Goal: Transaction & Acquisition: Purchase product/service

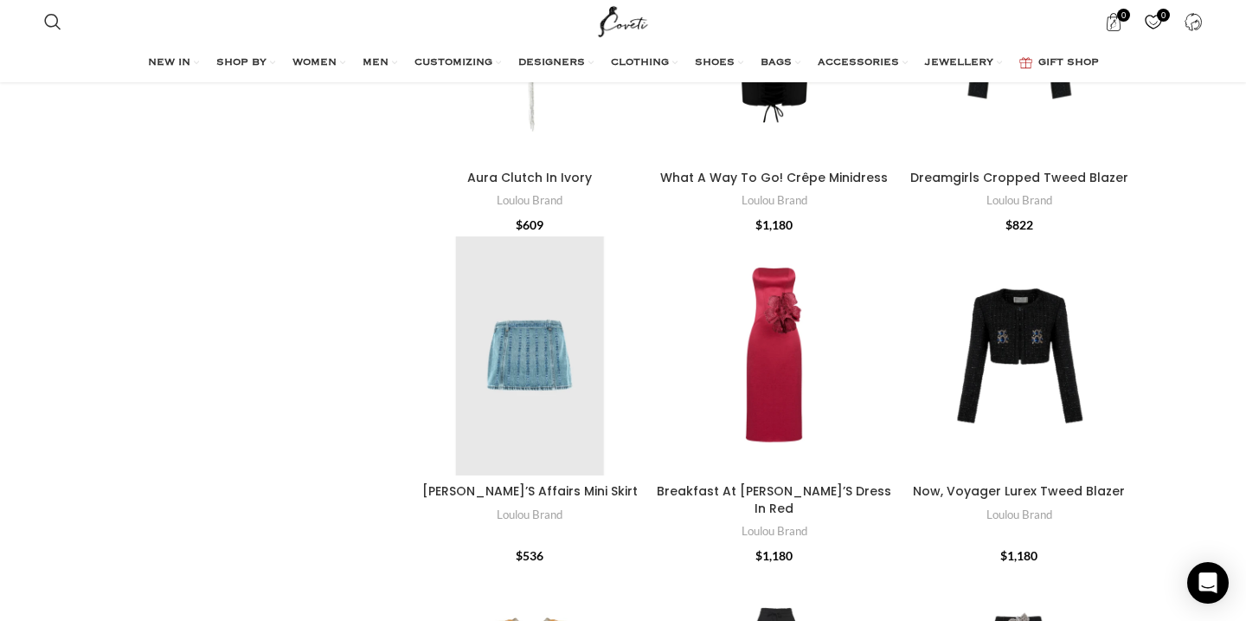
scroll to position [1703, 0]
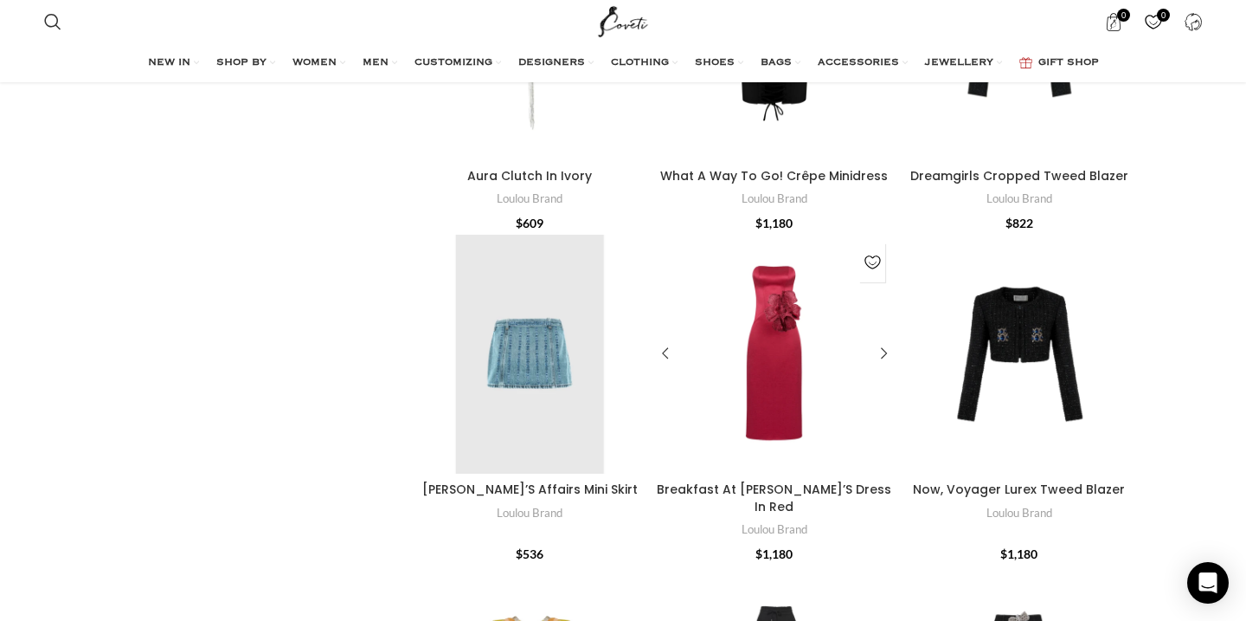
click at [742, 346] on div "Breakfast At Tiffany’S Dress In Red" at bounding box center [775, 355] width 80 height 240
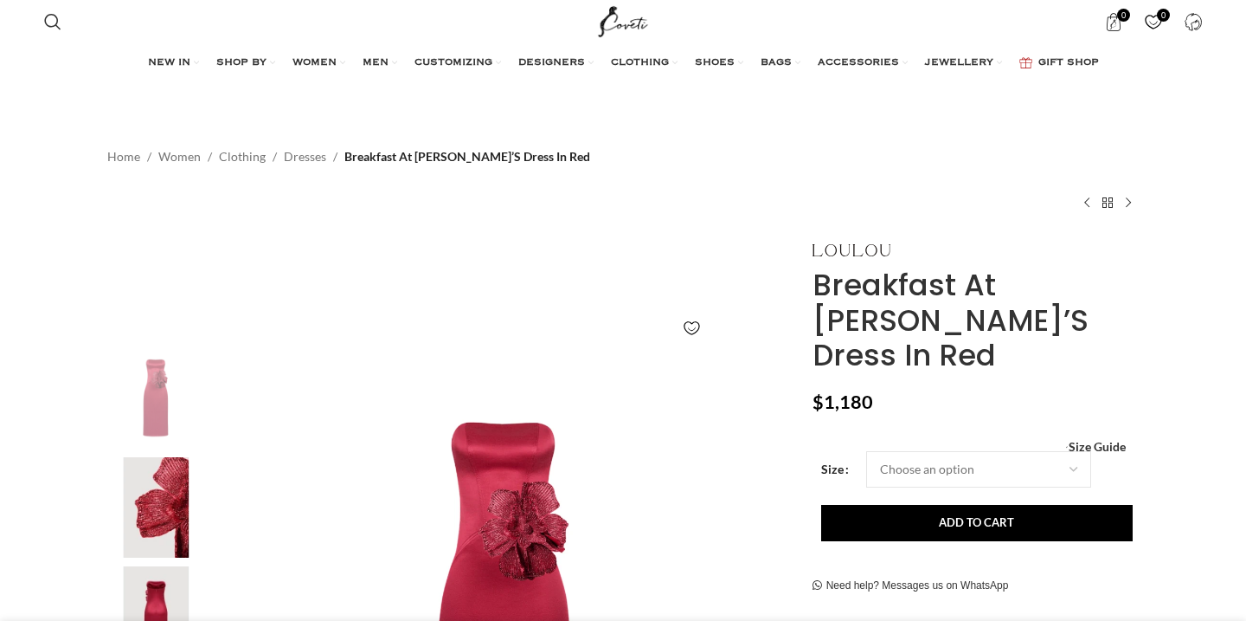
scroll to position [198, 0]
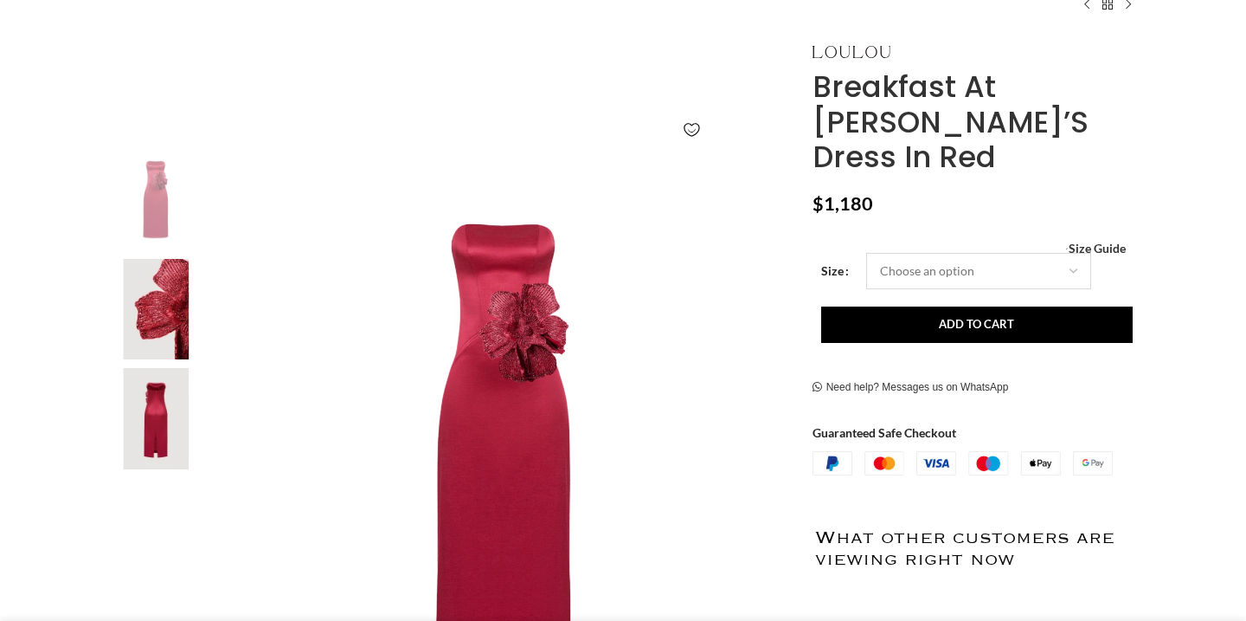
click at [956, 253] on select "Choose an option 6 UK 8 UK 10 [GEOGRAPHIC_DATA] 12 [GEOGRAPHIC_DATA] 14 [GEOGRA…" at bounding box center [978, 271] width 225 height 36
select select "6-[GEOGRAPHIC_DATA]"
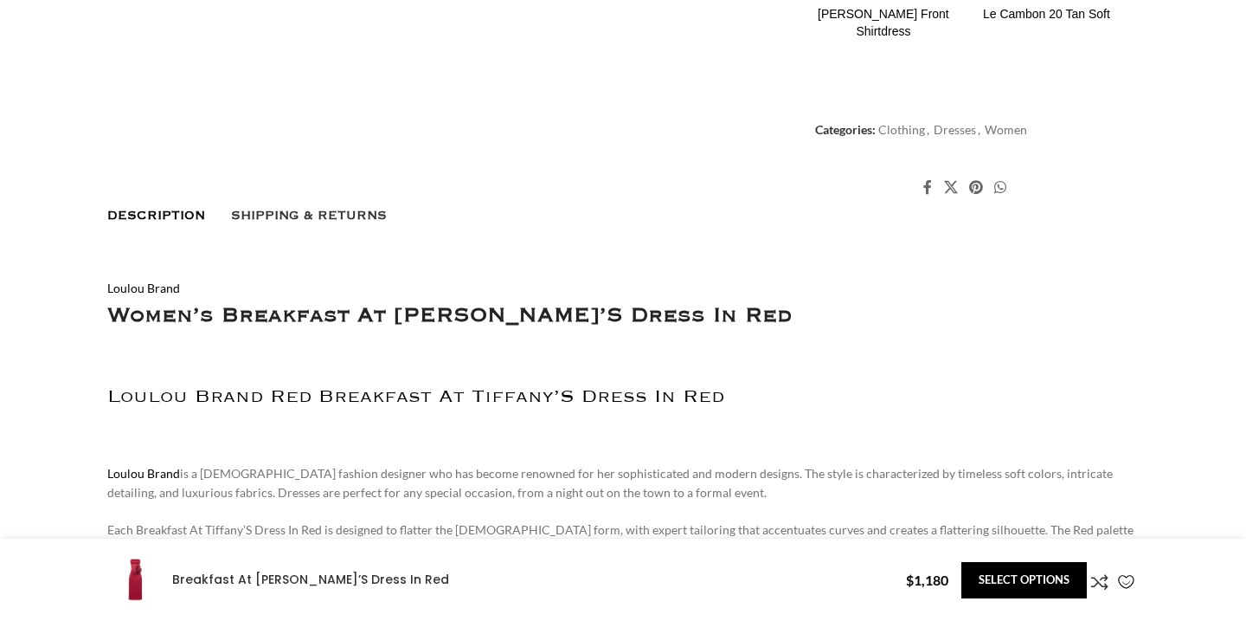
scroll to position [1007, 0]
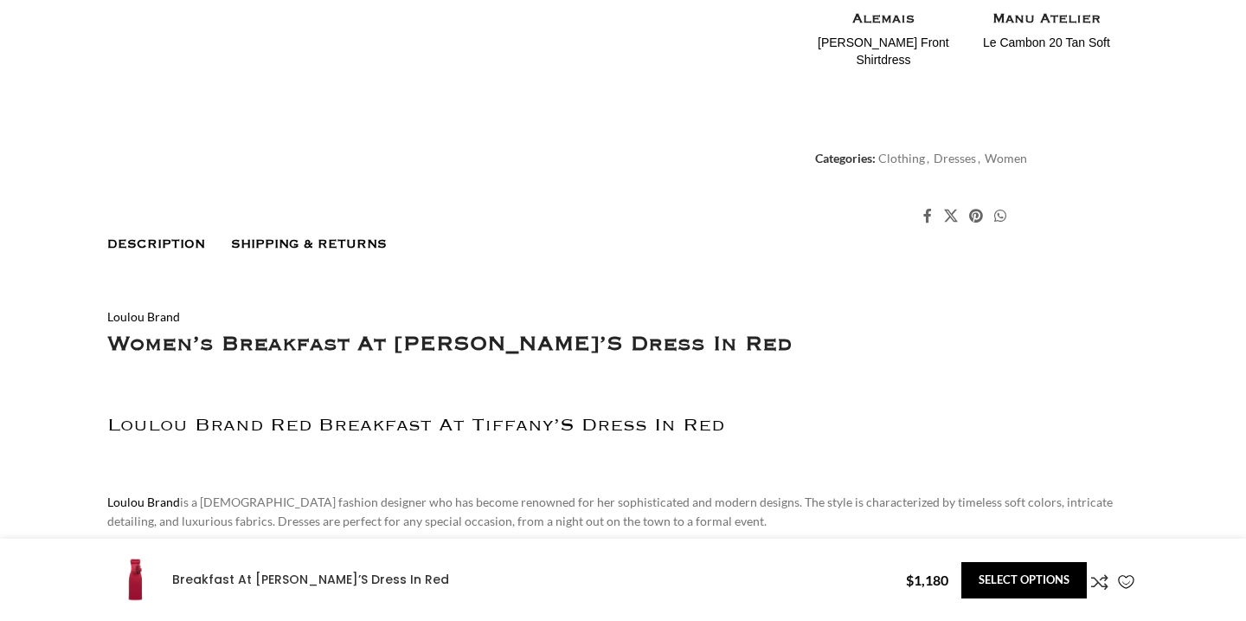
click at [354, 229] on link "Shipping & Returns" at bounding box center [309, 244] width 156 height 31
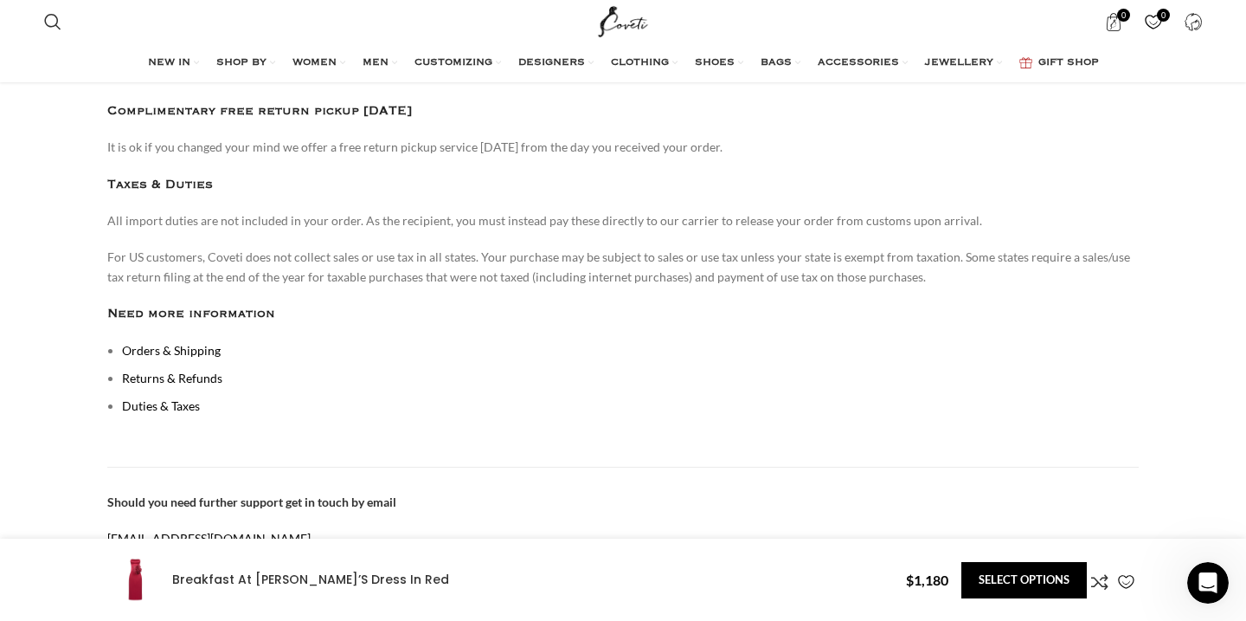
scroll to position [1383, 0]
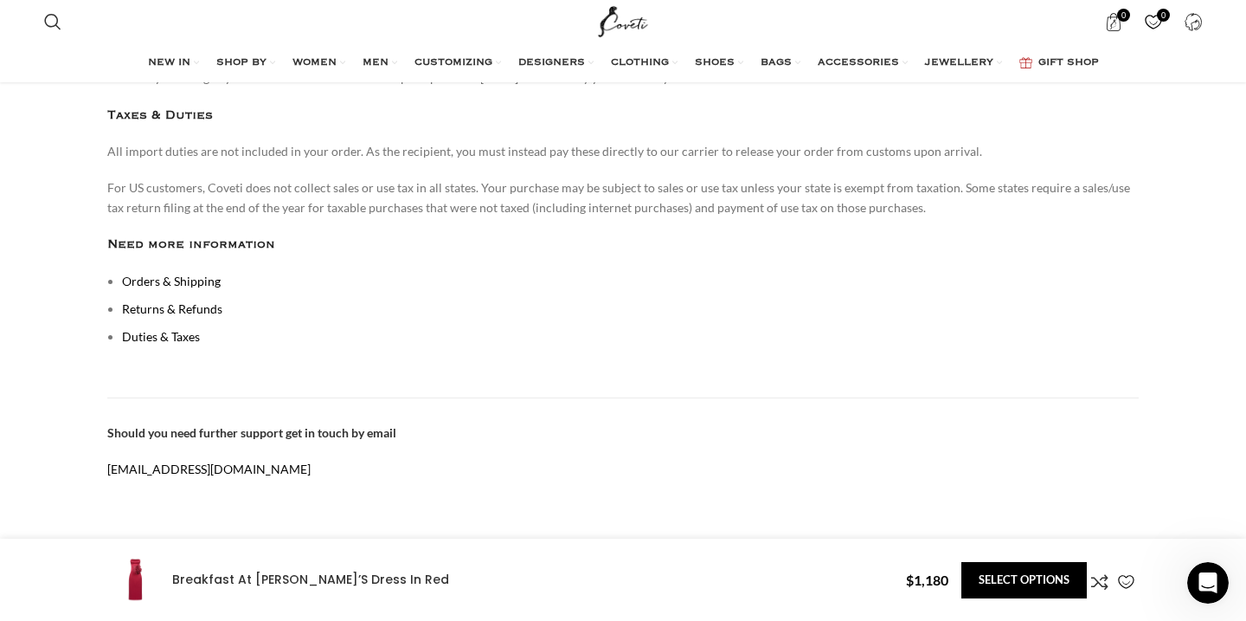
click at [195, 301] on link "Returns & Refunds" at bounding box center [172, 308] width 100 height 15
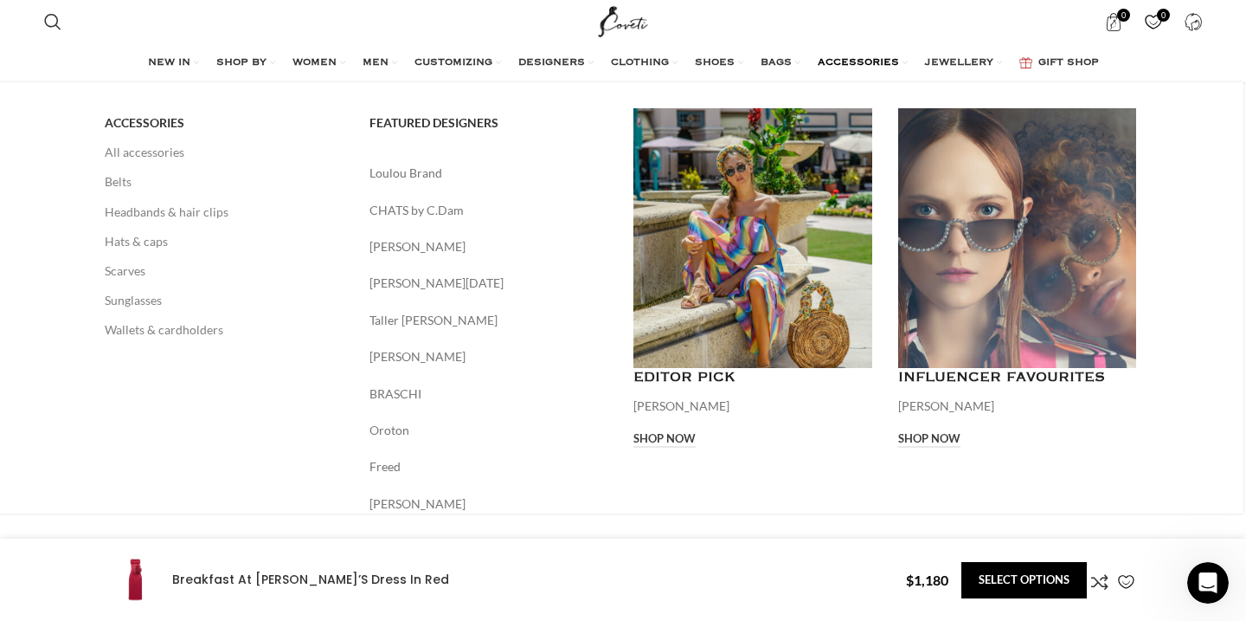
scroll to position [1458, 0]
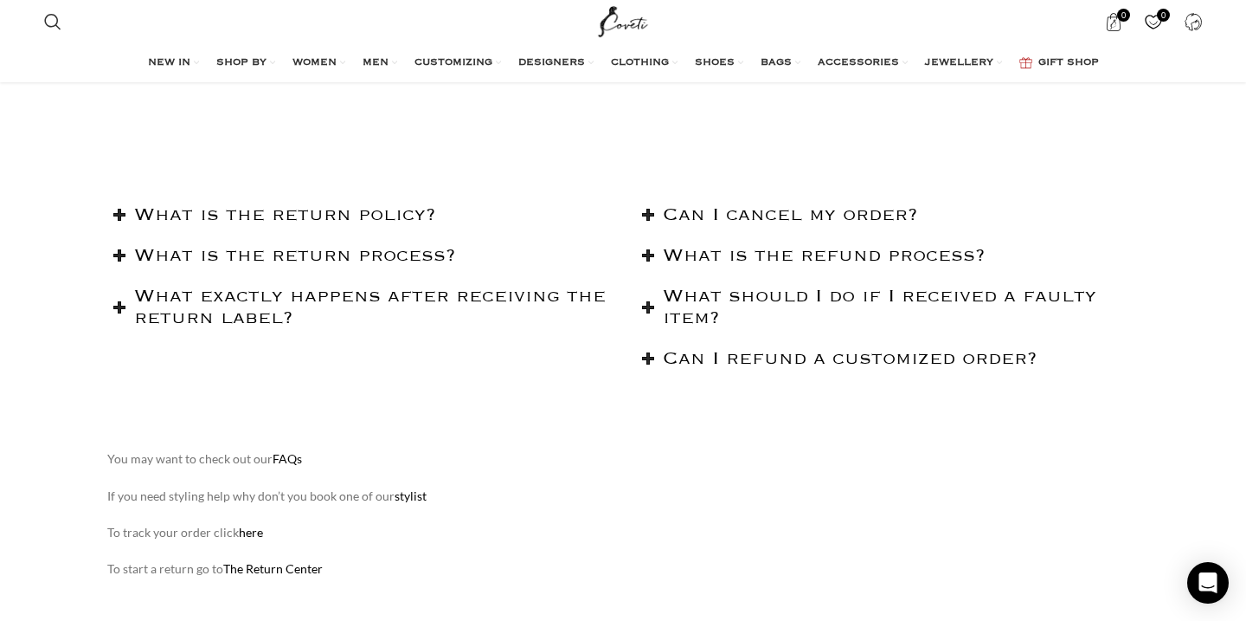
scroll to position [145, 0]
click at [329, 203] on h2 "What is the return policy?" at bounding box center [372, 214] width 476 height 22
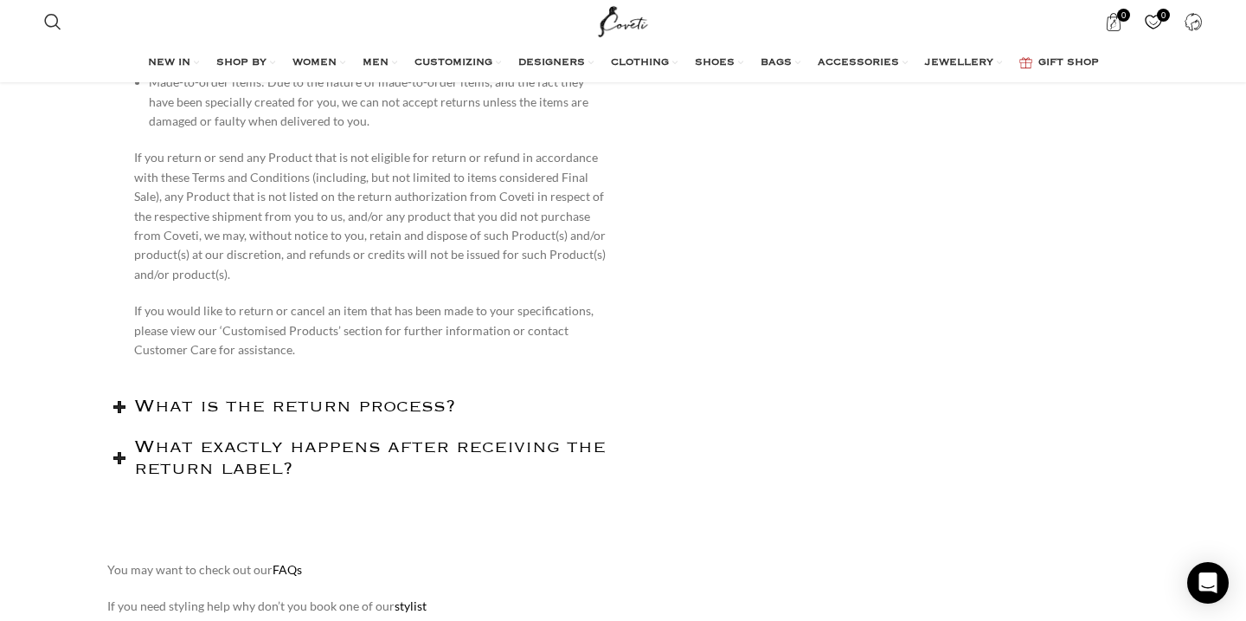
scroll to position [1600, 0]
click at [349, 416] on h2 "What is the return process?" at bounding box center [372, 406] width 476 height 22
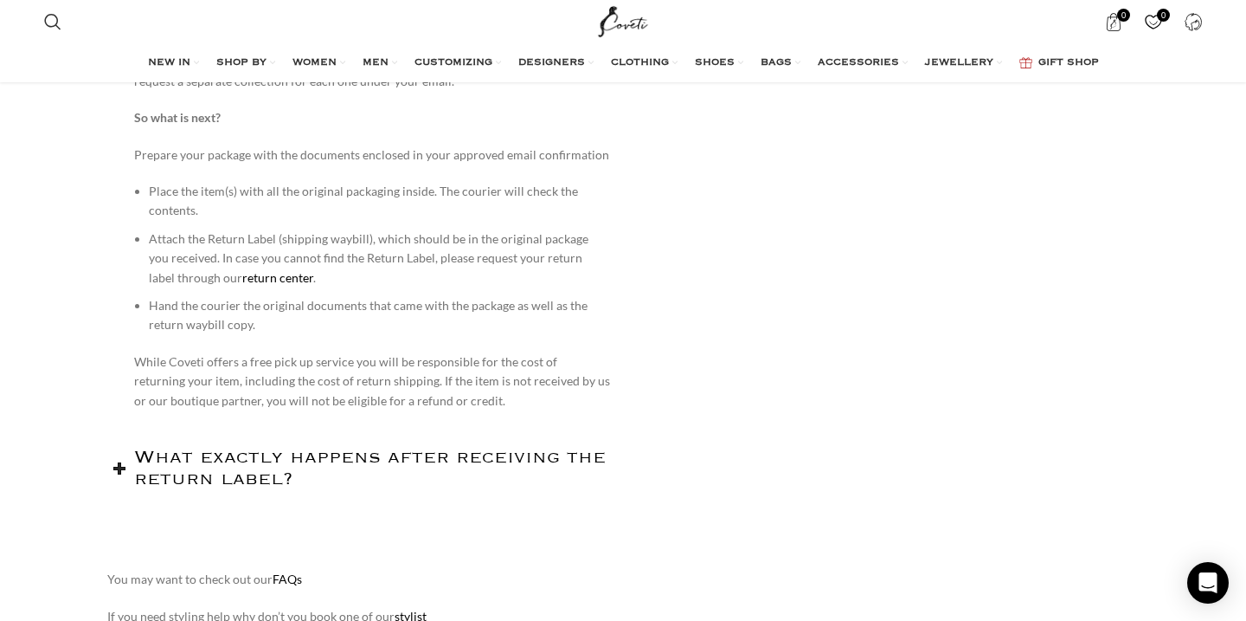
scroll to position [2224, 0]
